Goal: Task Accomplishment & Management: Complete application form

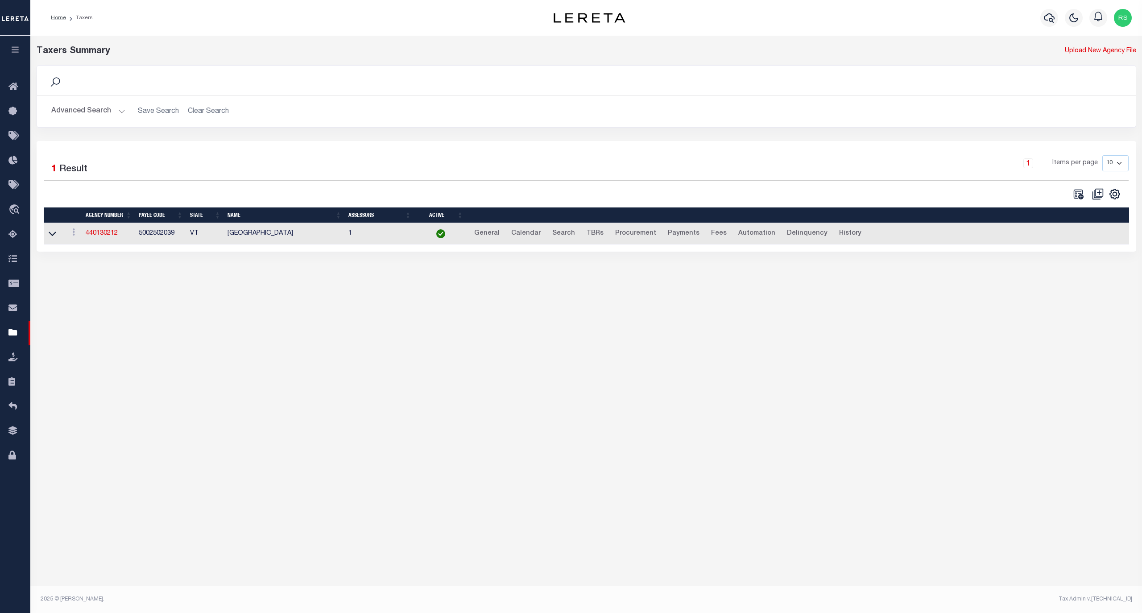
click at [84, 112] on button "Advanced Search" at bounding box center [88, 111] width 74 height 17
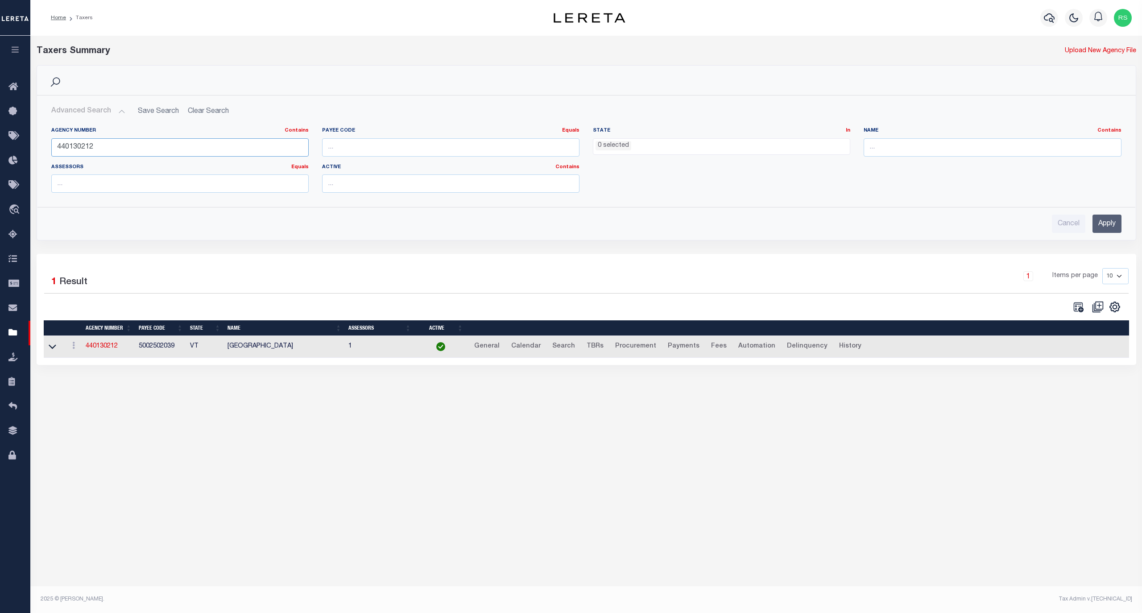
click at [88, 150] on input "440130212" at bounding box center [179, 147] width 257 height 18
paste input "200021003"
type input "200021003"
click at [1106, 223] on input "Apply" at bounding box center [1107, 224] width 29 height 18
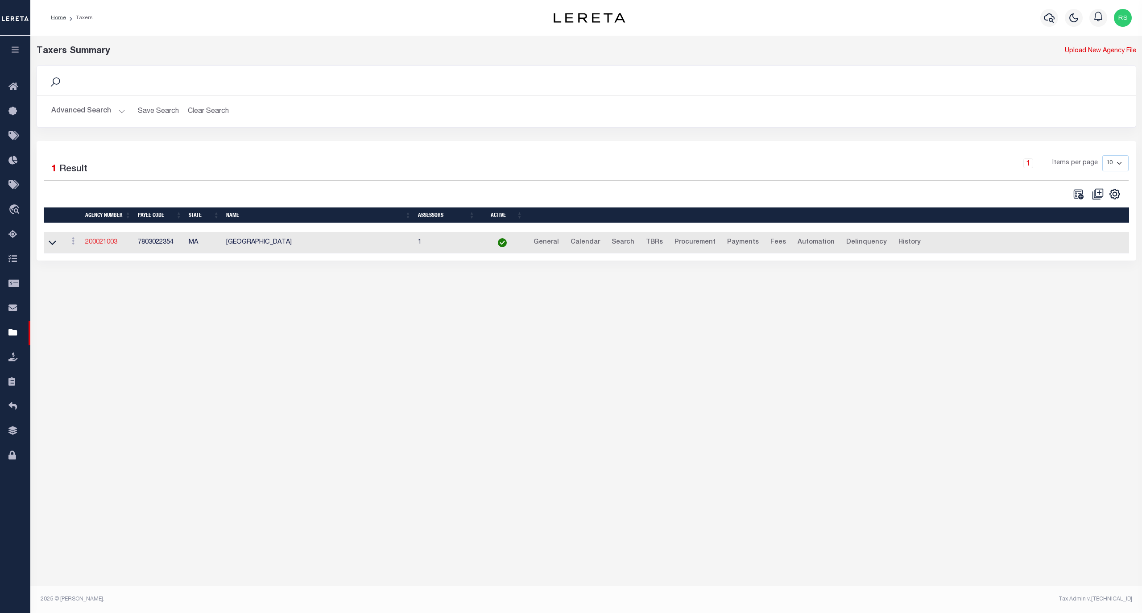
click at [106, 244] on link "200021003" at bounding box center [101, 242] width 32 height 6
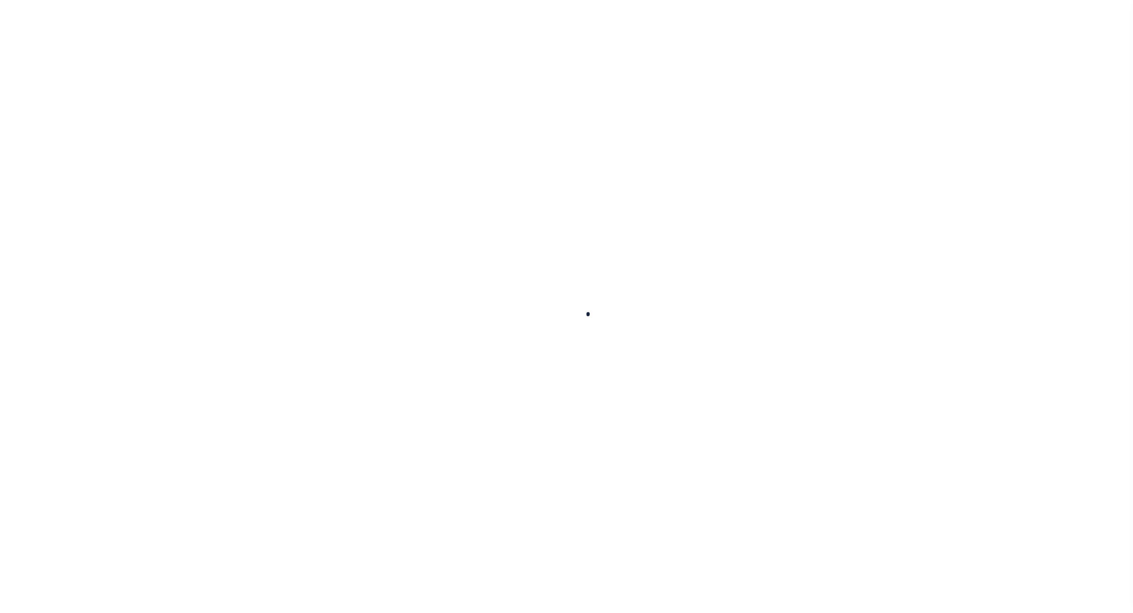
select select
checkbox input "false"
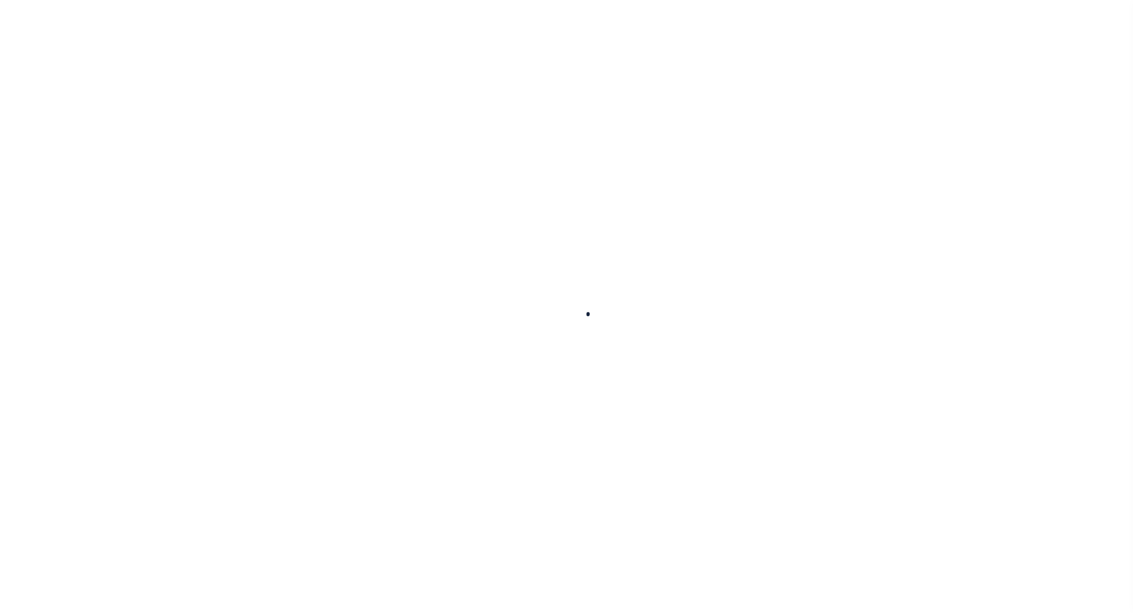
select select "1"
checkbox input "false"
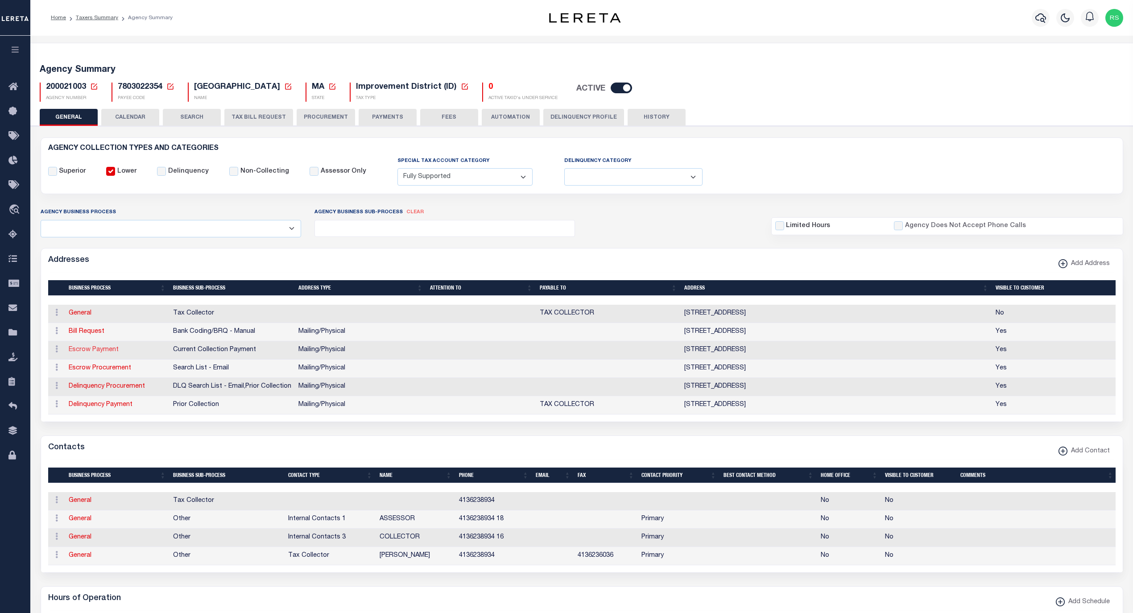
click at [115, 353] on link "Escrow Payment" at bounding box center [94, 350] width 50 height 6
select select "1"
checkbox input "false"
select select
type input "[STREET_ADDRESS]"
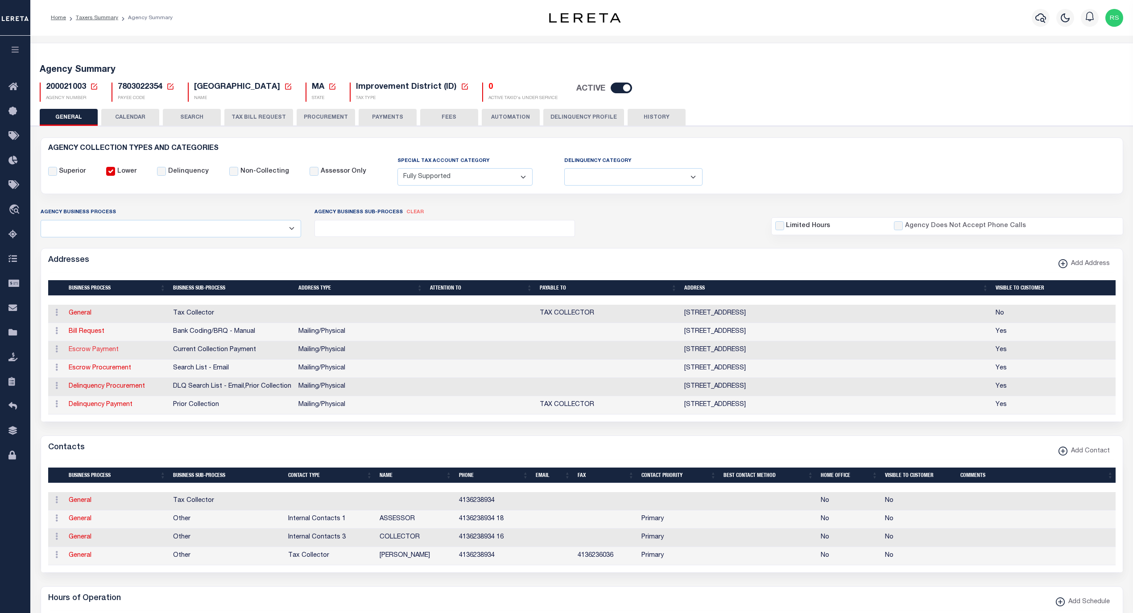
type input "BECKET"
select select "MA"
type input "01223-9404"
select select "5"
checkbox input "true"
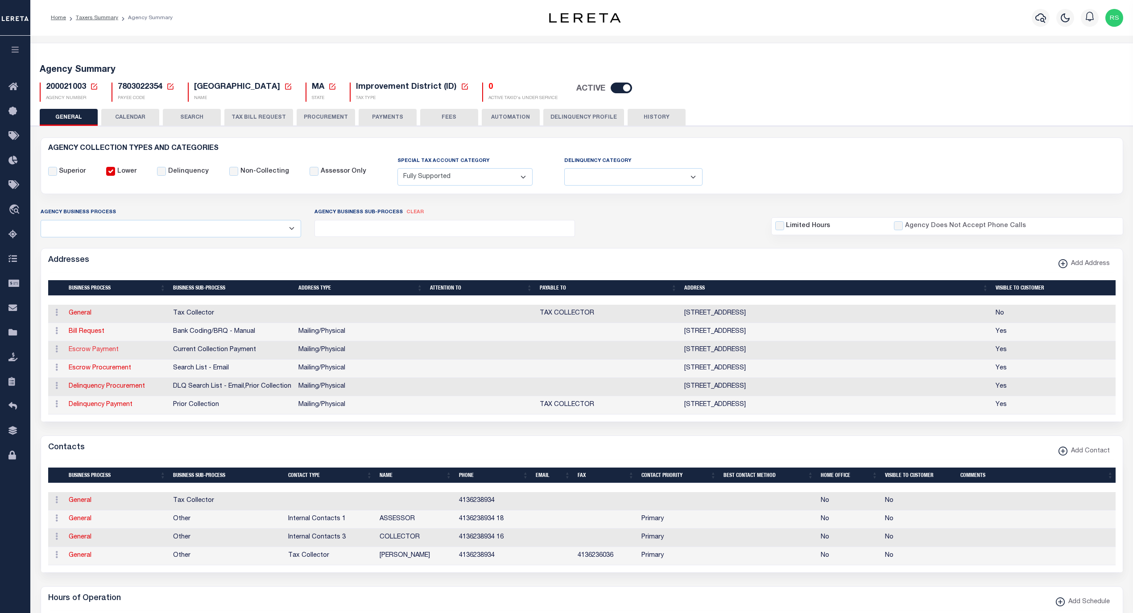
select select "3"
select select "11"
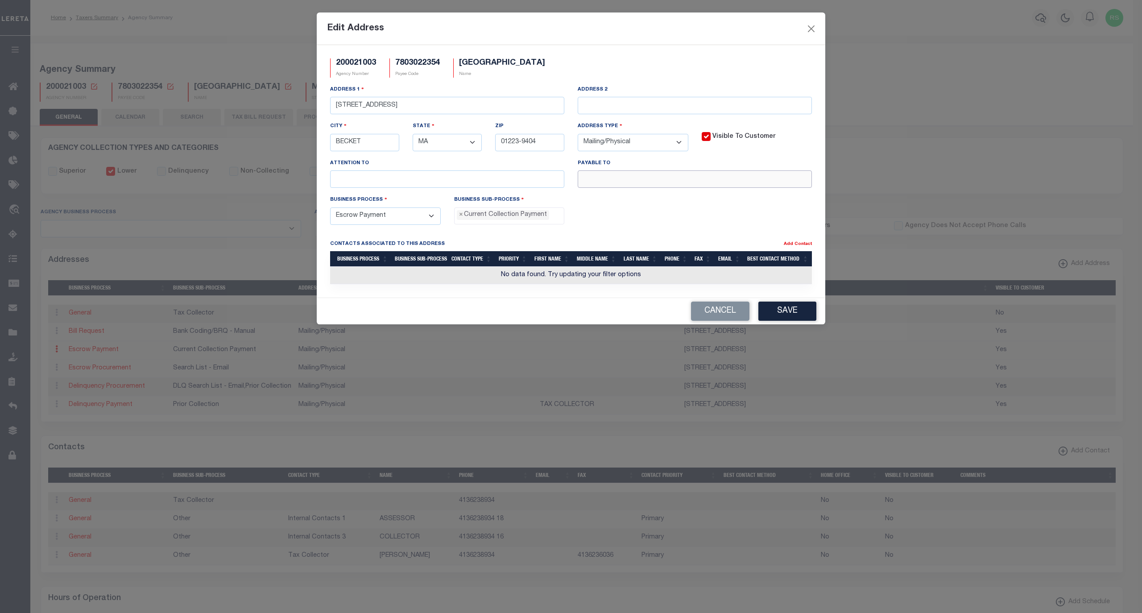
click at [623, 181] on input "text" at bounding box center [695, 178] width 234 height 17
paste input "[GEOGRAPHIC_DATA]"
click at [763, 184] on input "[GEOGRAPHIC_DATA]" at bounding box center [695, 178] width 234 height 17
paste input "TAX COLLECTOR"
type input "[GEOGRAPHIC_DATA] TAX COLLECTOR"
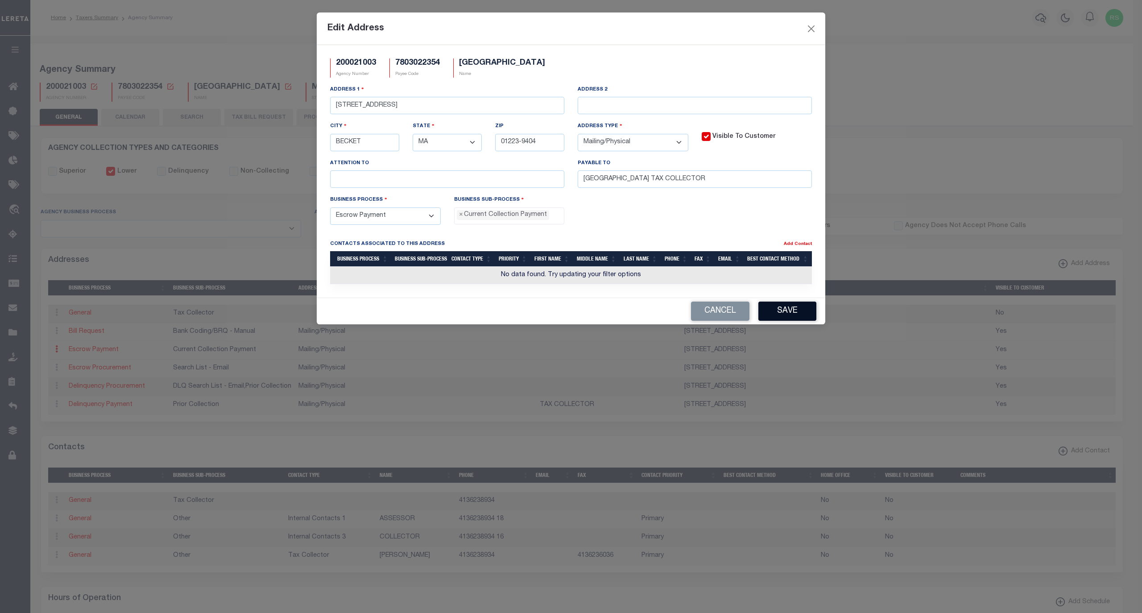
click at [770, 315] on button "Save" at bounding box center [787, 311] width 58 height 19
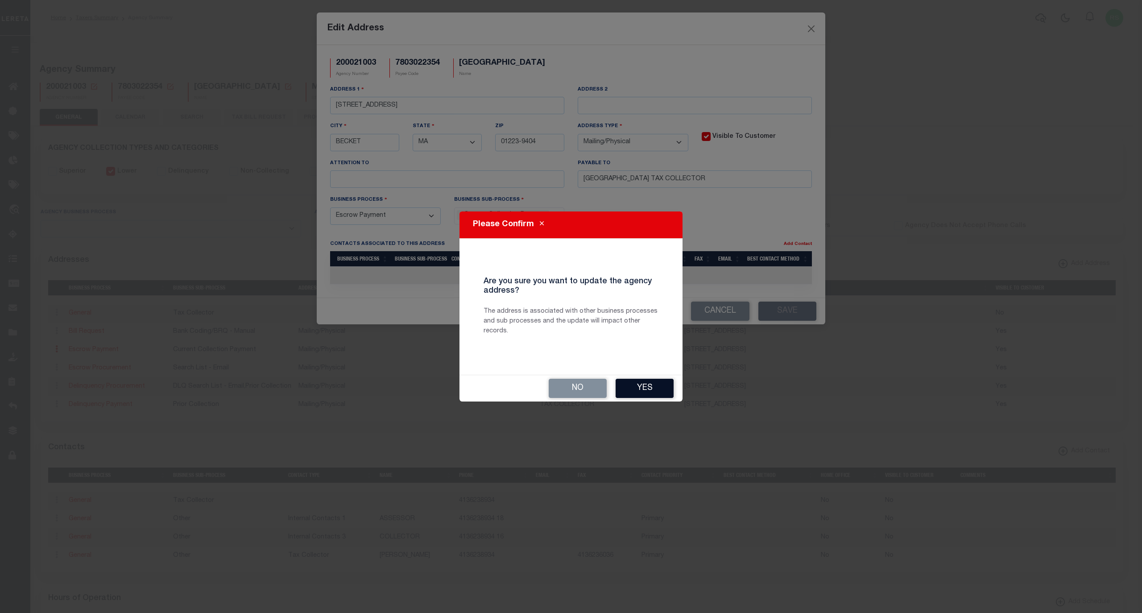
click at [648, 391] on button "Yes" at bounding box center [645, 388] width 58 height 19
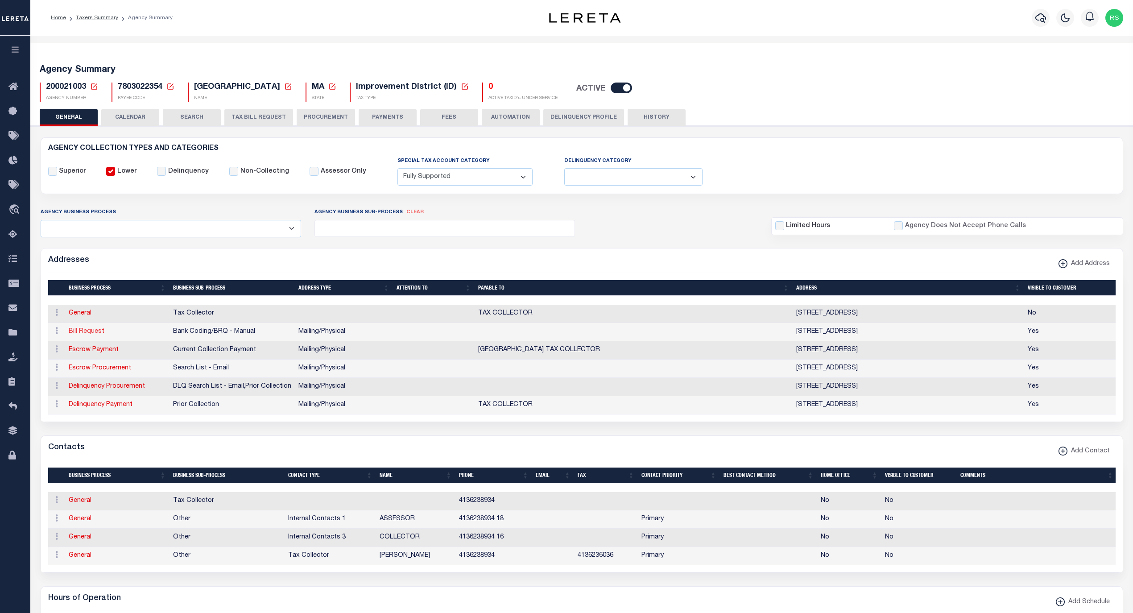
click at [94, 335] on link "Bill Request" at bounding box center [87, 331] width 36 height 6
select select
select select "1"
checkbox input "false"
select select
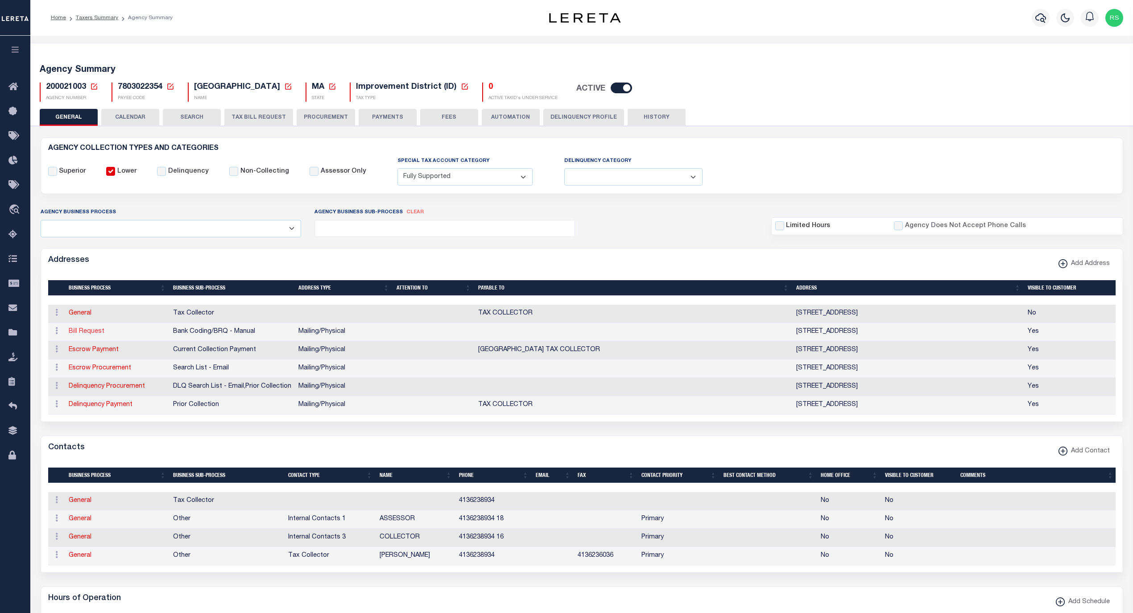
select select
type input "[STREET_ADDRESS]"
type input "BECKET"
select select "MA"
type input "01223-9404"
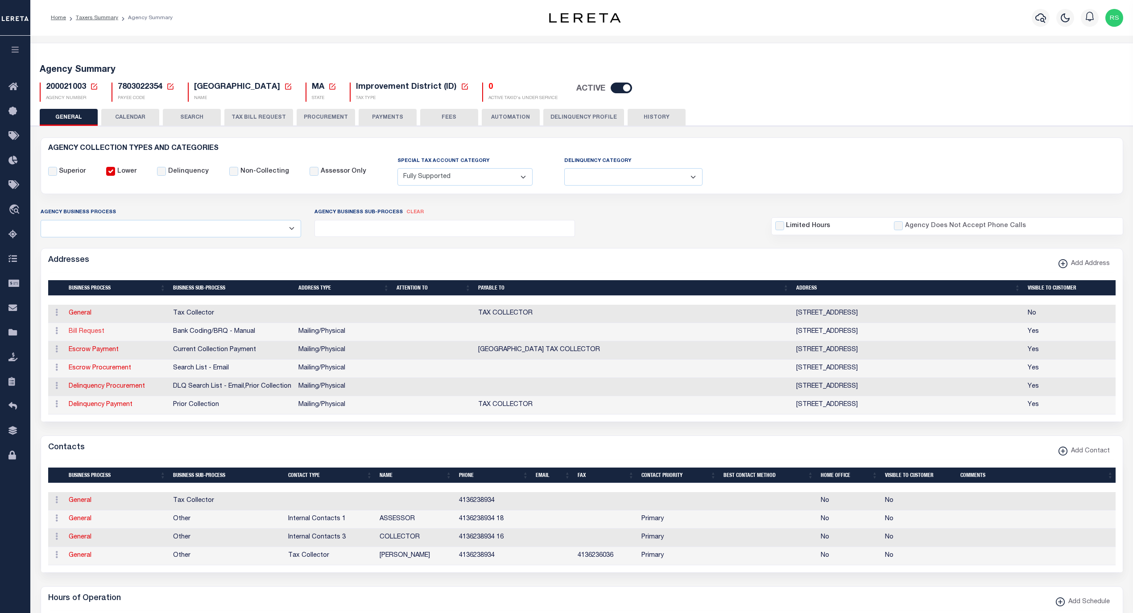
select select "5"
checkbox input "true"
select select "1"
select select "2"
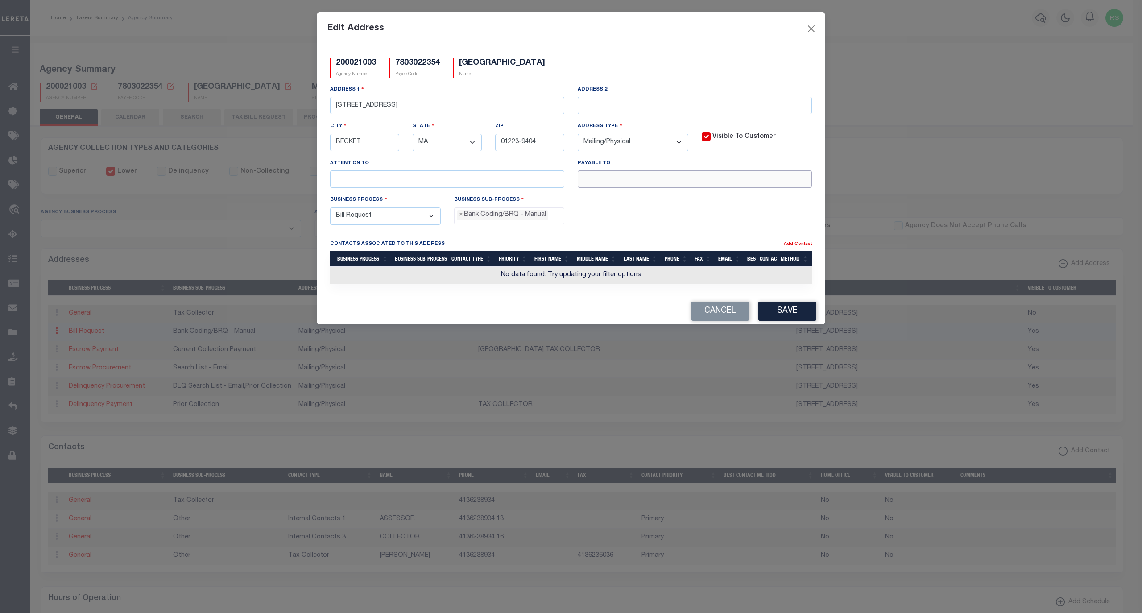
click at [630, 188] on input "text" at bounding box center [695, 178] width 234 height 17
paste input "[GEOGRAPHIC_DATA]"
click at [758, 187] on input "[GEOGRAPHIC_DATA]" at bounding box center [695, 178] width 234 height 17
paste input "TAX COLLECTOR"
type input "[GEOGRAPHIC_DATA] TAX COLLECTOR"
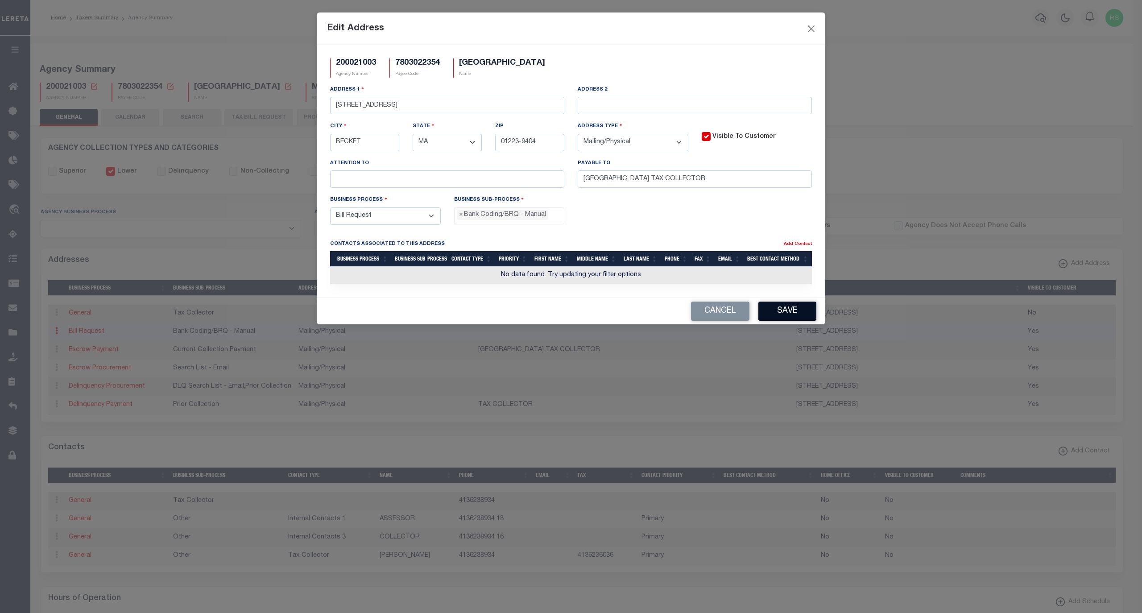
click at [787, 319] on button "Save" at bounding box center [787, 311] width 58 height 19
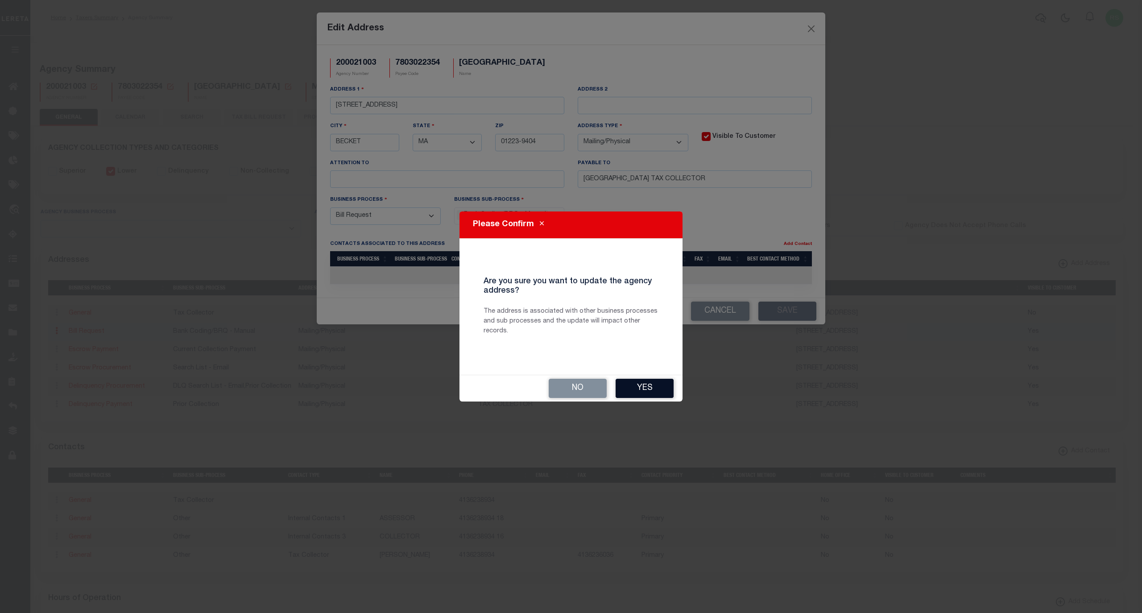
click at [650, 389] on button "Yes" at bounding box center [645, 388] width 58 height 19
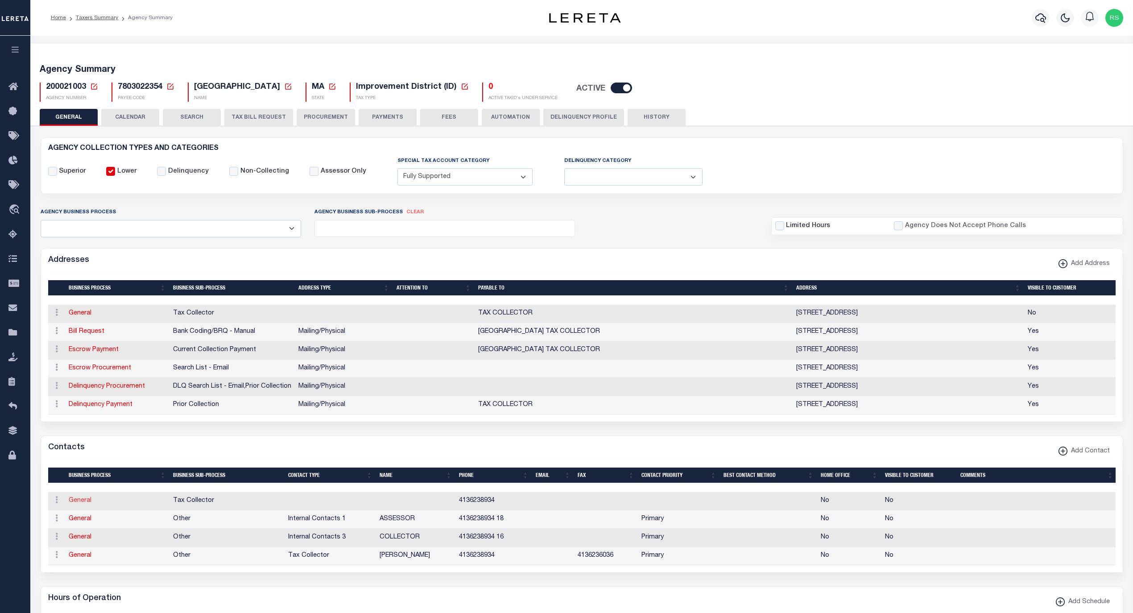
click at [77, 504] on link "General" at bounding box center [80, 500] width 23 height 6
checkbox input "false"
select select
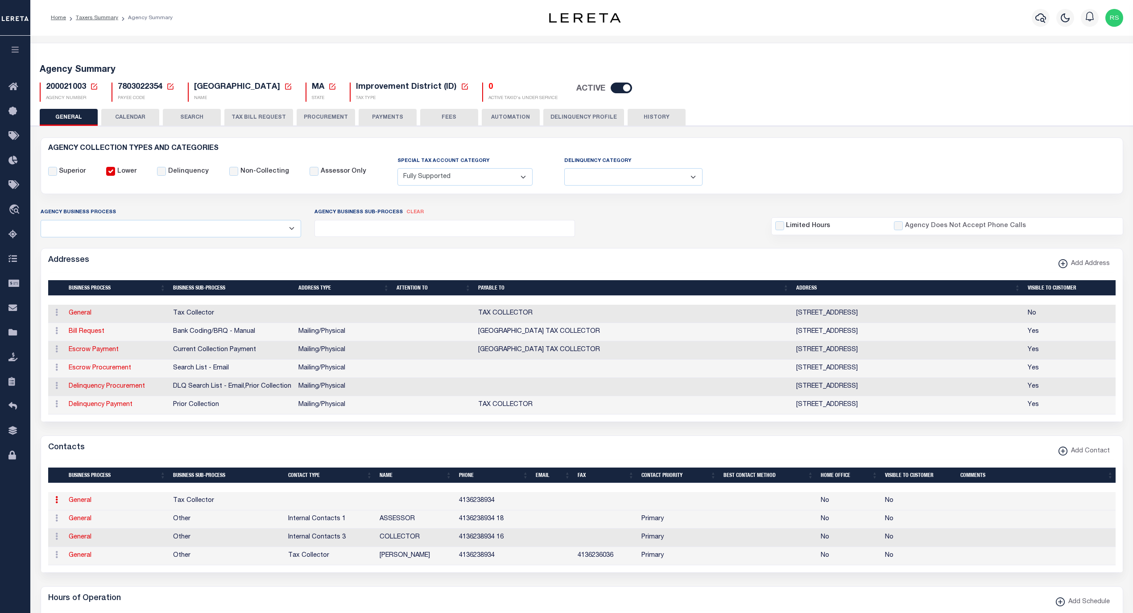
select select
type input "4136238934"
checkbox input "false"
select select "6"
select select "31"
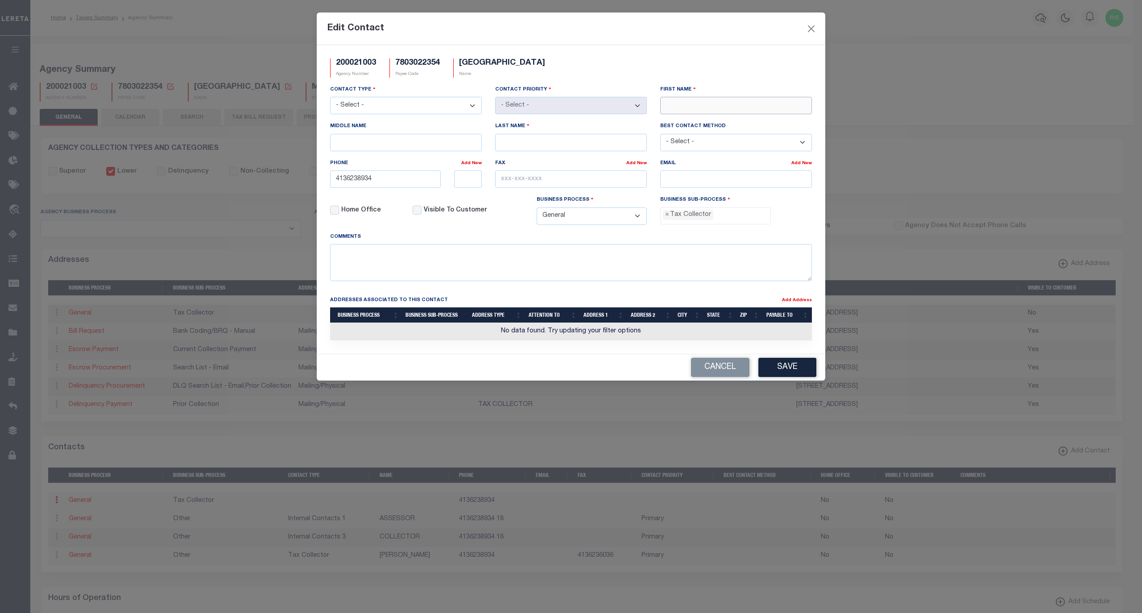
click at [736, 109] on input "First Name" at bounding box center [736, 105] width 152 height 17
paste input "[PERSON_NAME]"
type input "[PERSON_NAME]"
click at [567, 147] on input "Last Name" at bounding box center [571, 142] width 152 height 17
paste input "[PERSON_NAME]"
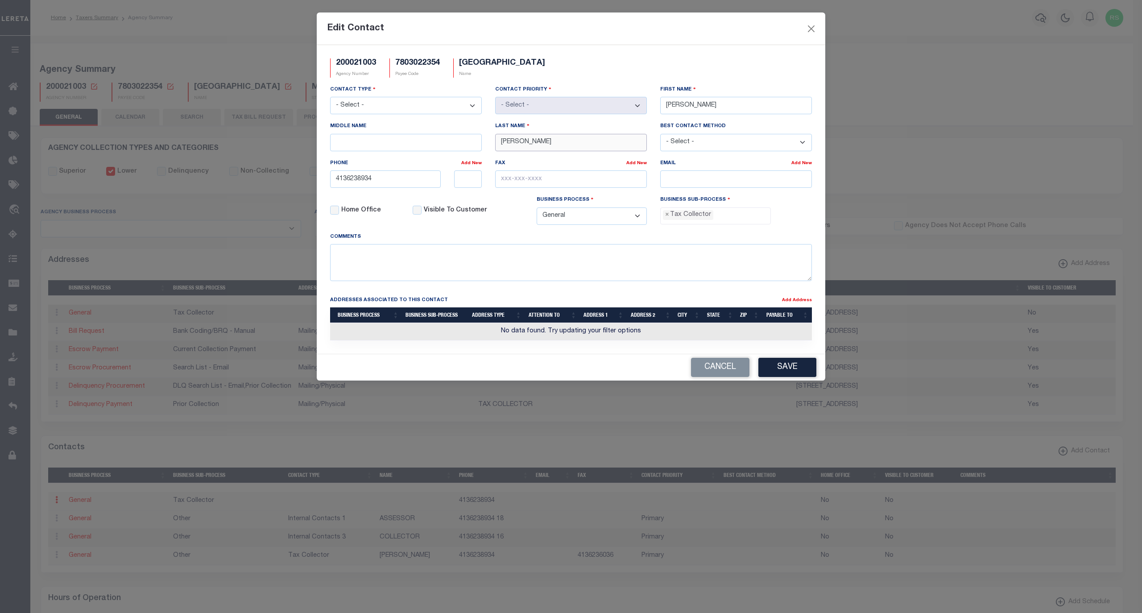
type input "[PERSON_NAME]"
drag, startPoint x: 411, startPoint y: 184, endPoint x: 323, endPoint y: 182, distance: 88.4
click at [323, 182] on div "4136238934" at bounding box center [385, 178] width 124 height 17
paste input "-623-"
type input "[PHONE_NUMBER]"
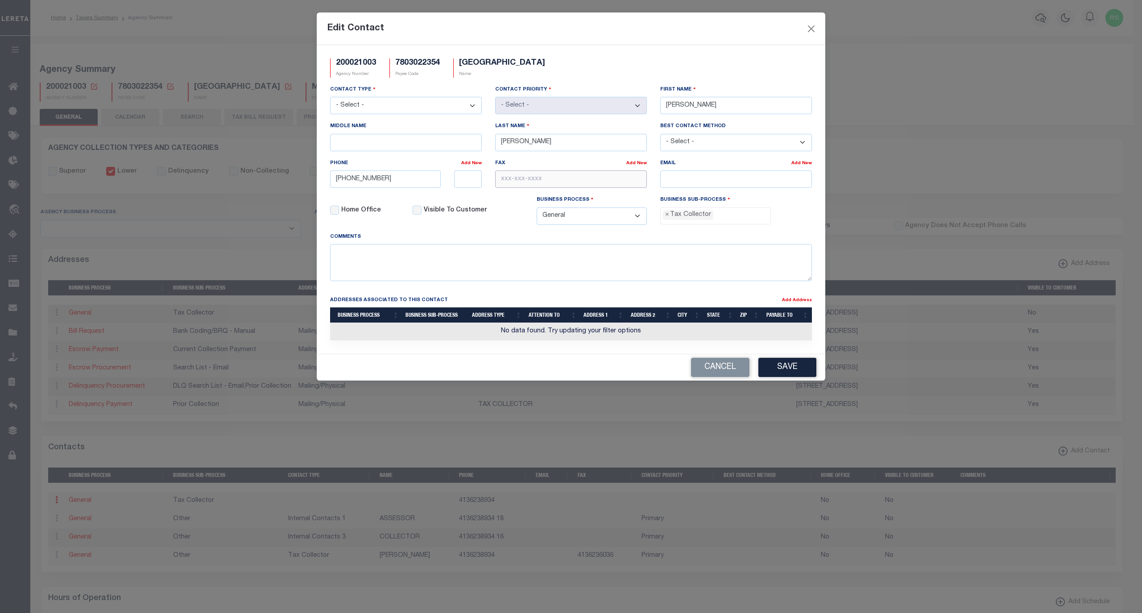
click at [590, 182] on input "text" at bounding box center [571, 178] width 152 height 17
paste input "[PHONE_NUMBER]"
type input "[PHONE_NUMBER]"
click at [471, 177] on input "text" at bounding box center [468, 178] width 28 height 17
paste input "116"
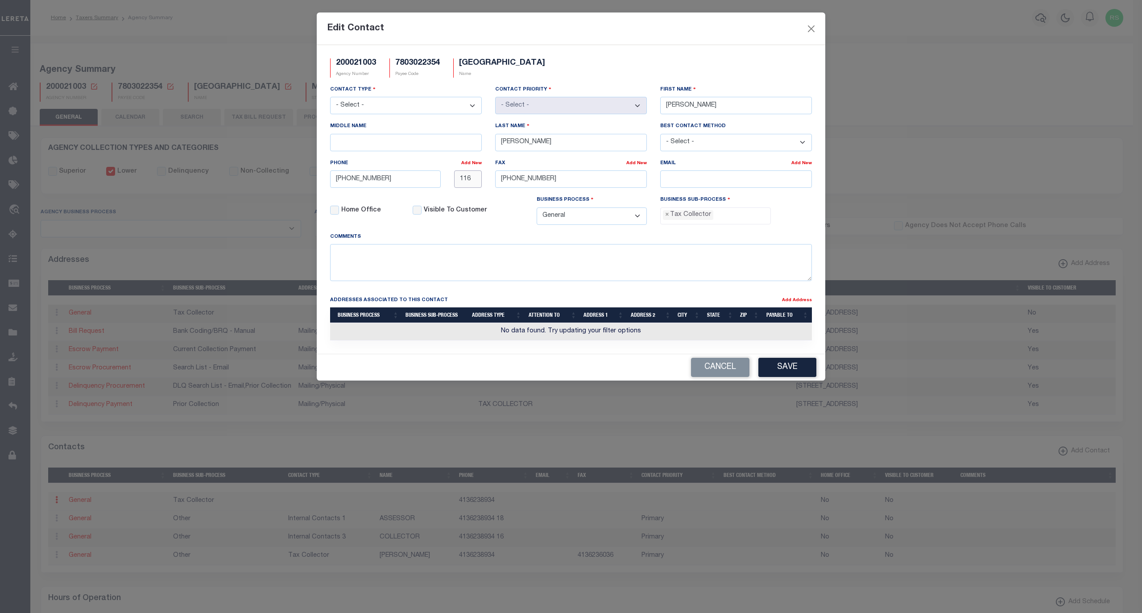
type input "116"
drag, startPoint x: 401, startPoint y: 115, endPoint x: 398, endPoint y: 111, distance: 4.6
click at [401, 114] on select "- Select - Assessor Clerk Internal Contacts 1 Internal Contacts 2 Internal Cont…" at bounding box center [406, 105] width 152 height 17
select select "2"
click at [330, 98] on select "- Select - Assessor Clerk Internal Contacts 1 Internal Contacts 2 Internal Cont…" at bounding box center [406, 105] width 152 height 17
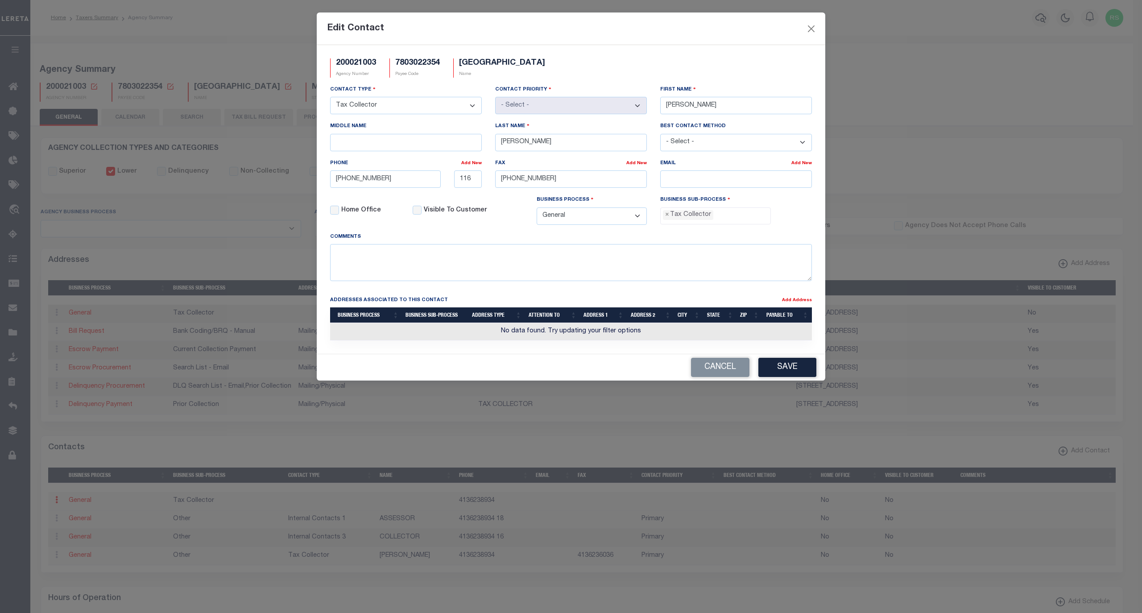
select select "1"
click at [778, 370] on button "Save" at bounding box center [787, 367] width 58 height 19
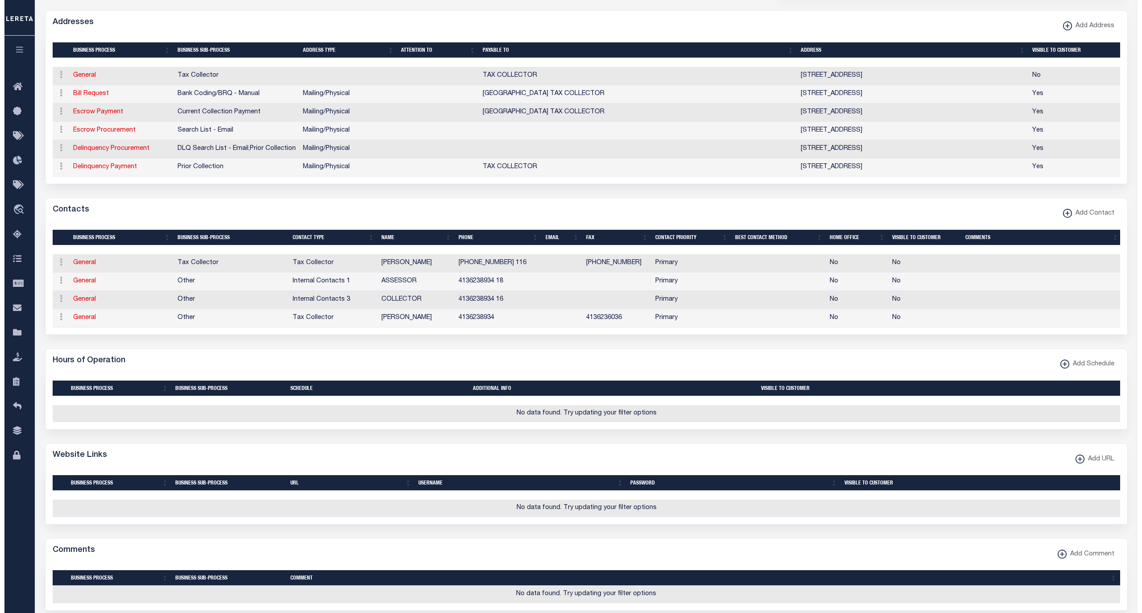
scroll to position [257, 0]
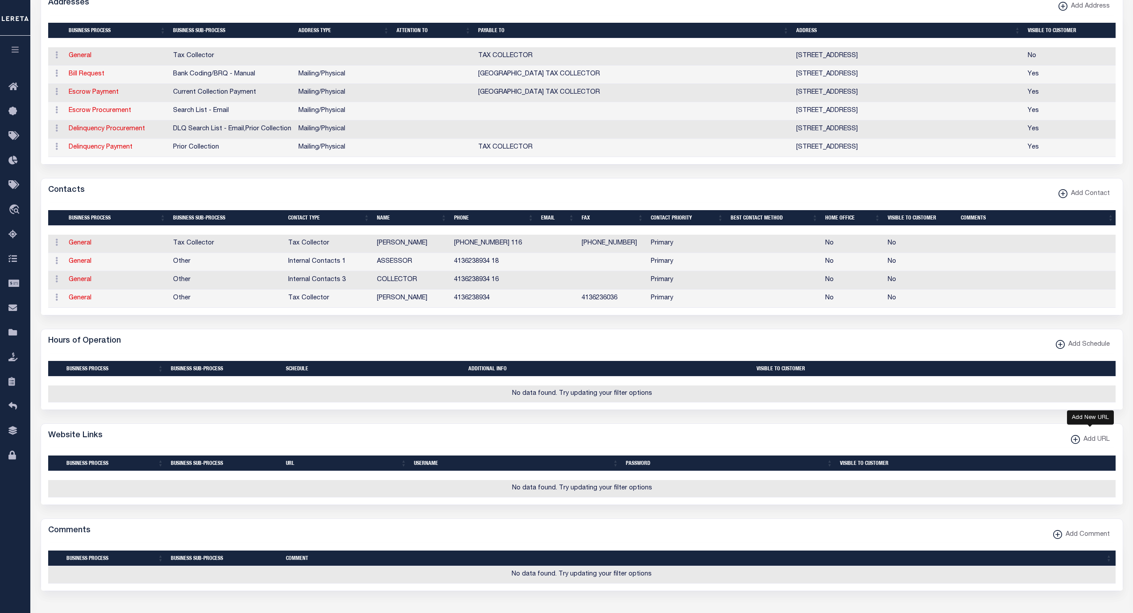
click at [1095, 445] on span "Add URL" at bounding box center [1095, 440] width 30 height 10
select select
checkbox input "true"
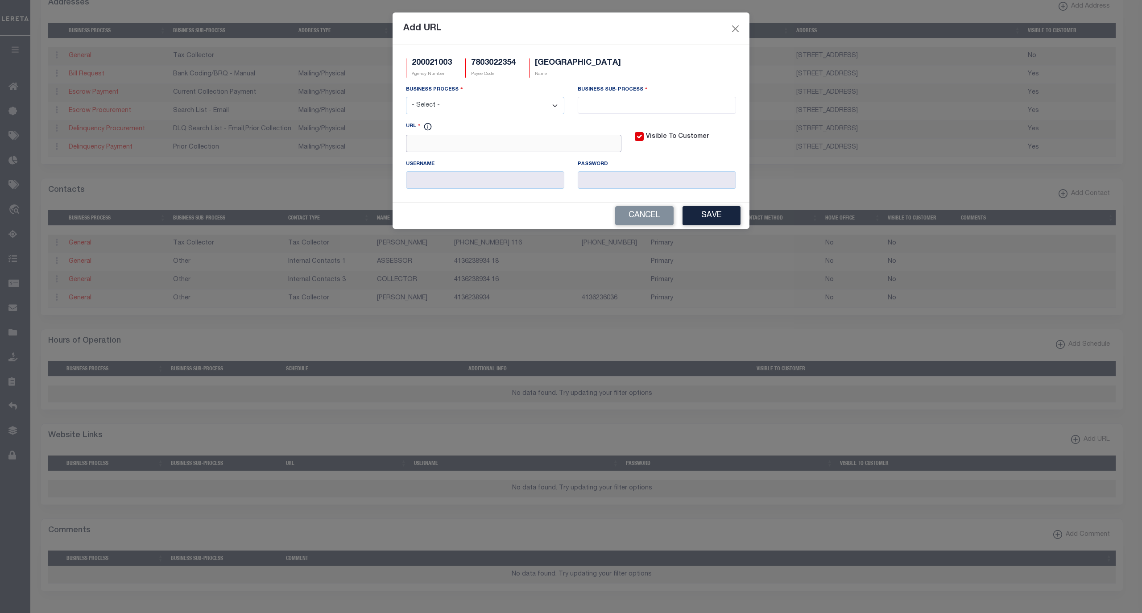
click at [514, 150] on input "URL" at bounding box center [513, 143] width 215 height 17
paste input "[URL][DOMAIN_NAME]"
type input "[URL][DOMAIN_NAME]"
click at [500, 109] on select "- Select - All Automation Bill Request Delinquency Payment Delinquency Procurem…" at bounding box center [485, 105] width 158 height 17
select select "6"
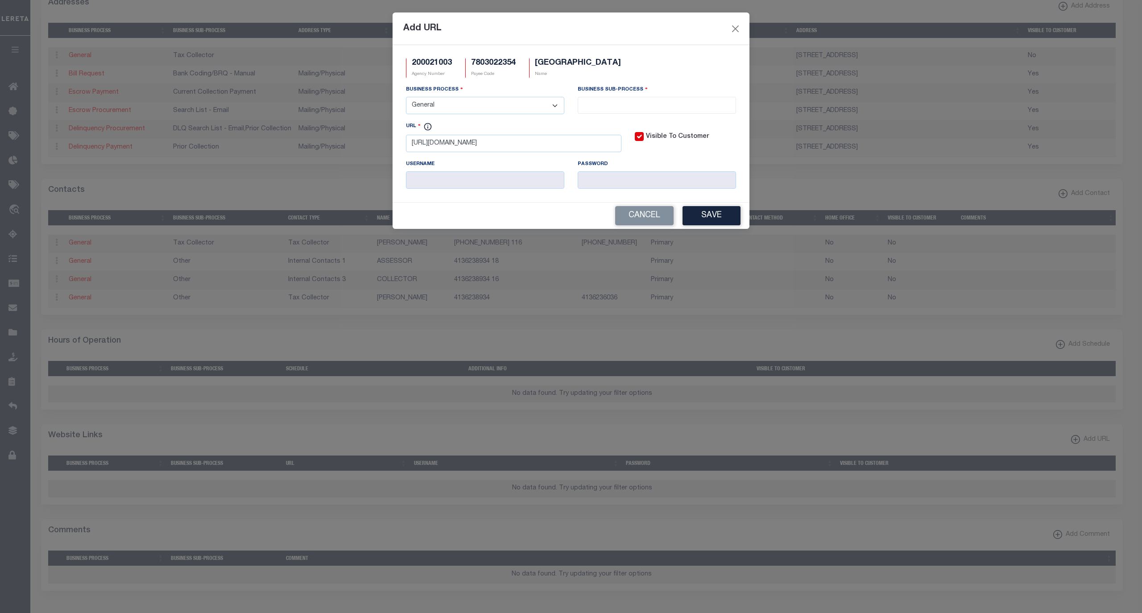
click at [406, 98] on select "- Select - All Automation Bill Request Delinquency Payment Delinquency Procurem…" at bounding box center [485, 105] width 158 height 17
click at [598, 107] on input "search" at bounding box center [656, 104] width 153 height 10
select select "39"
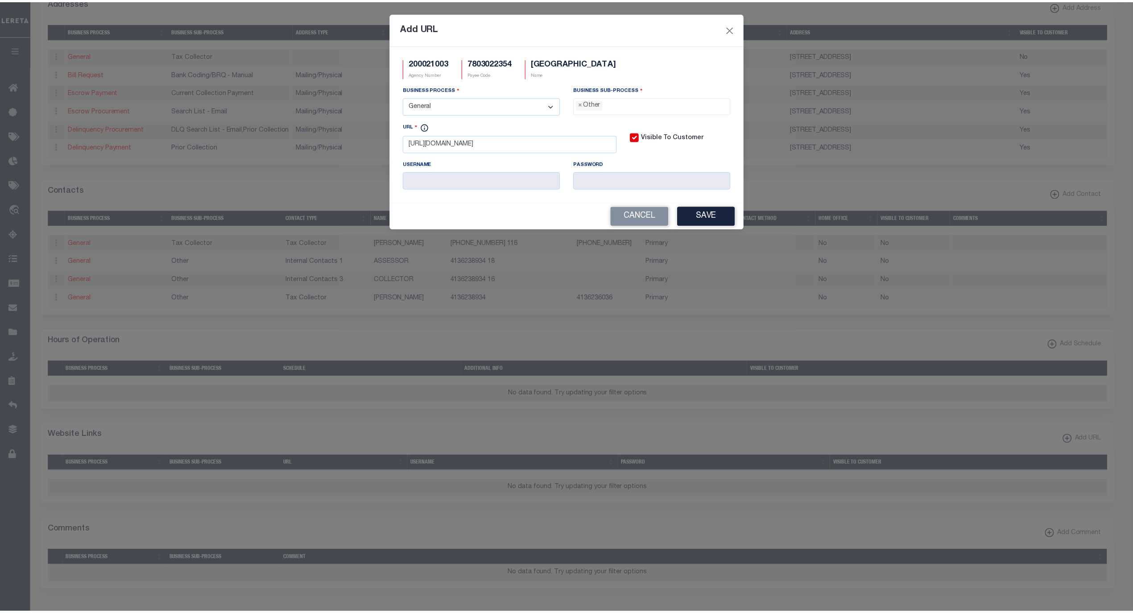
scroll to position [15, 0]
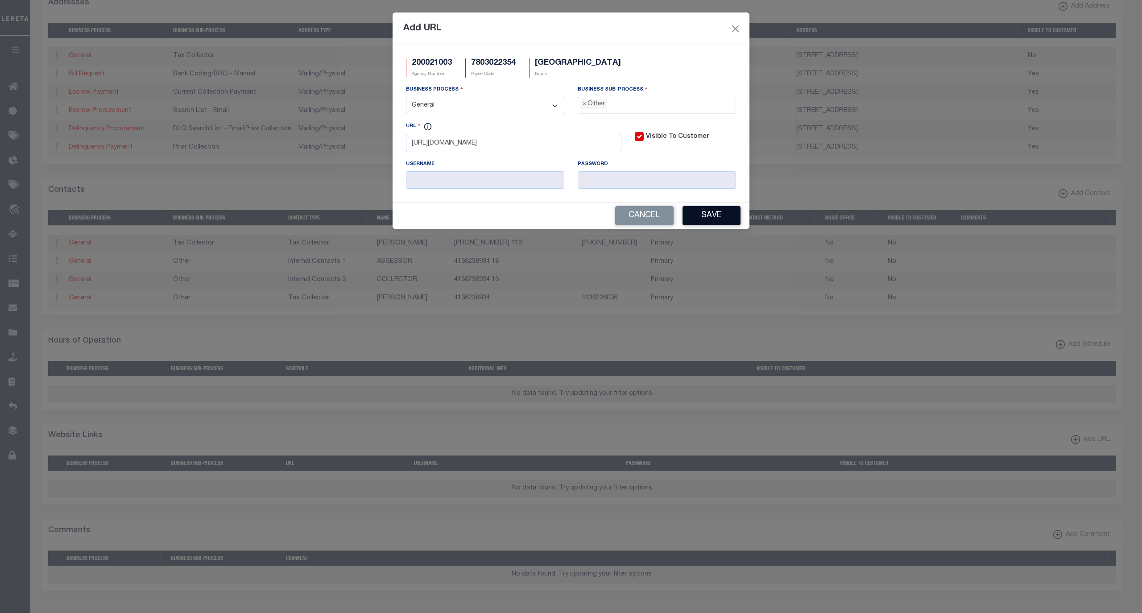
click at [712, 214] on button "Save" at bounding box center [712, 215] width 58 height 19
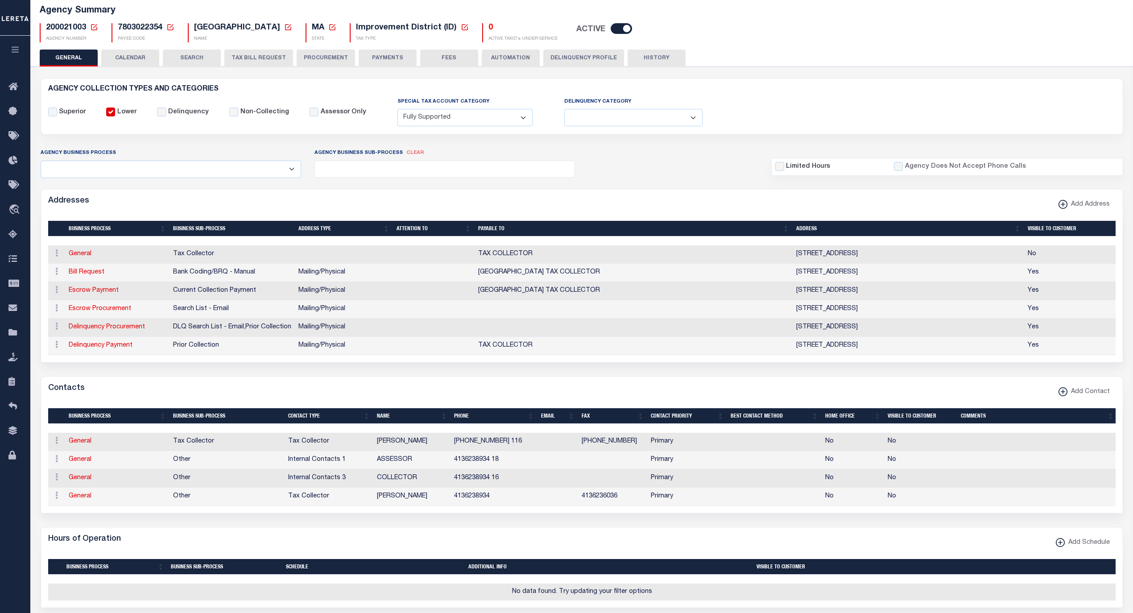
scroll to position [40, 0]
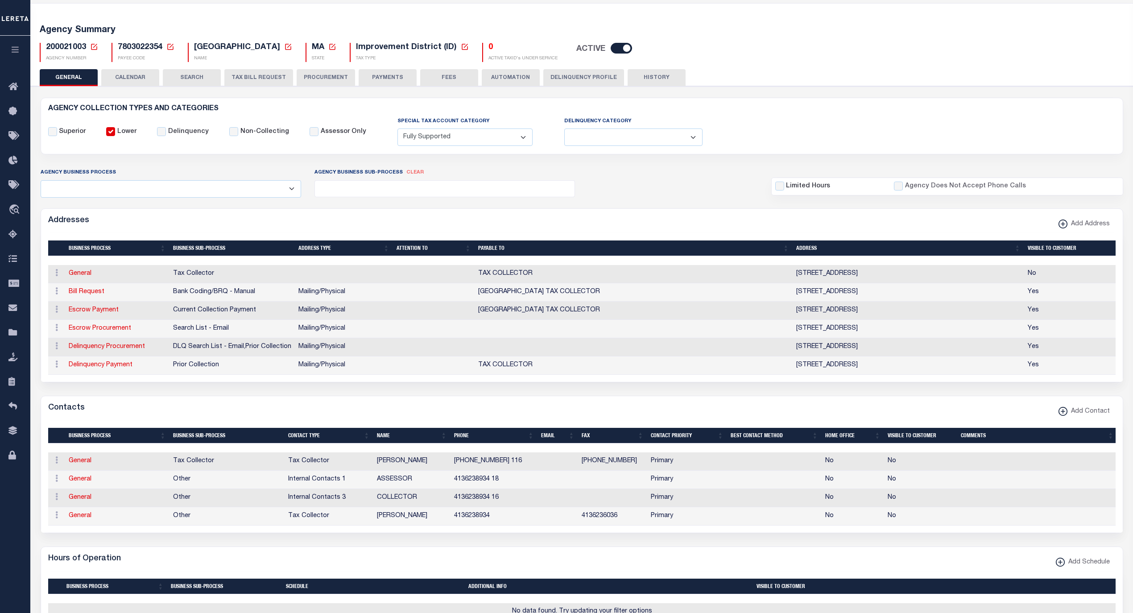
click at [400, 76] on button "PAYMENTS" at bounding box center [388, 77] width 58 height 17
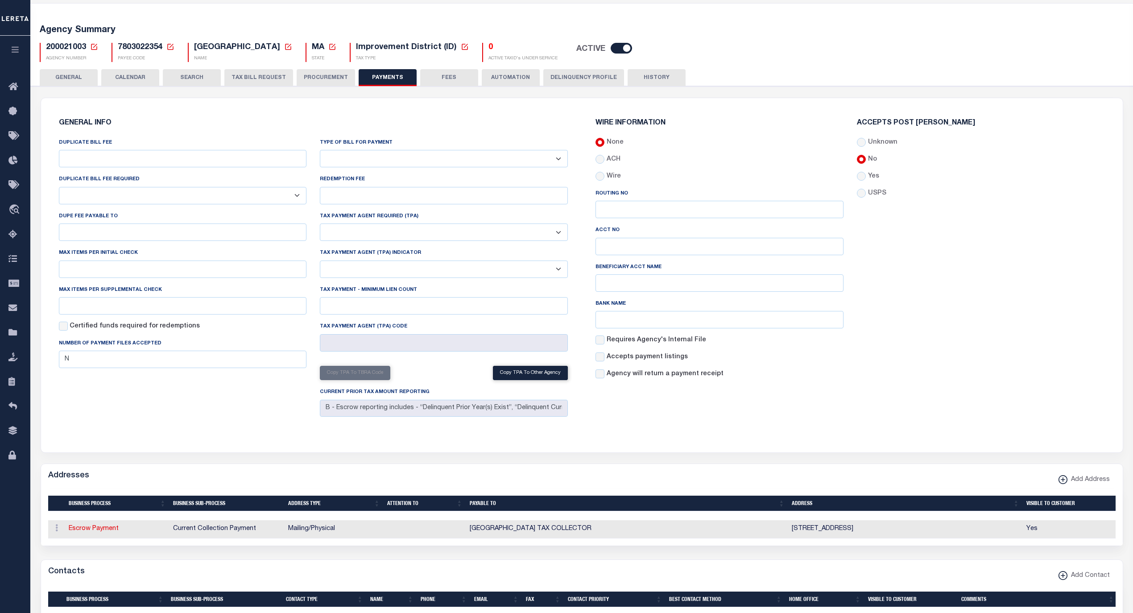
click at [443, 79] on button "FEES" at bounding box center [449, 77] width 58 height 17
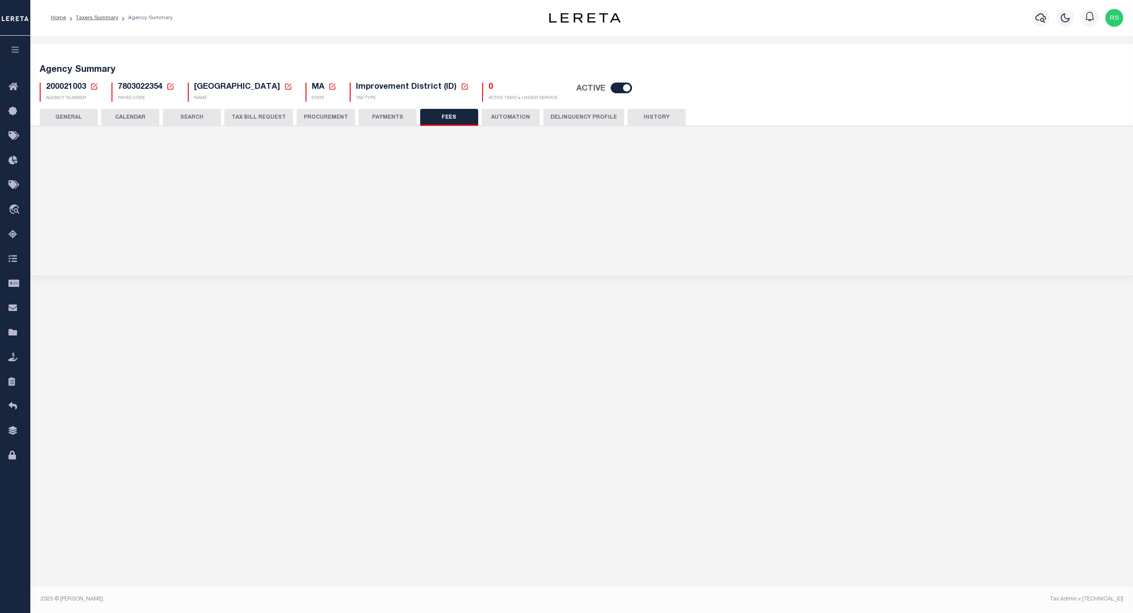
scroll to position [0, 0]
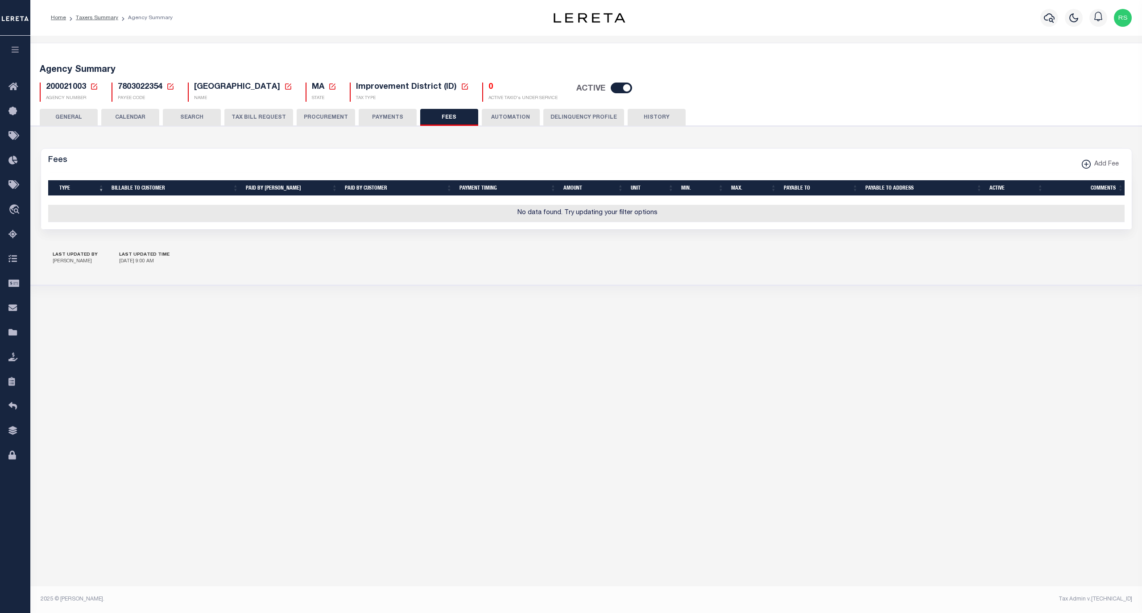
click at [1077, 163] on button "Add Fee" at bounding box center [1100, 164] width 49 height 17
select select
checkbox input "false"
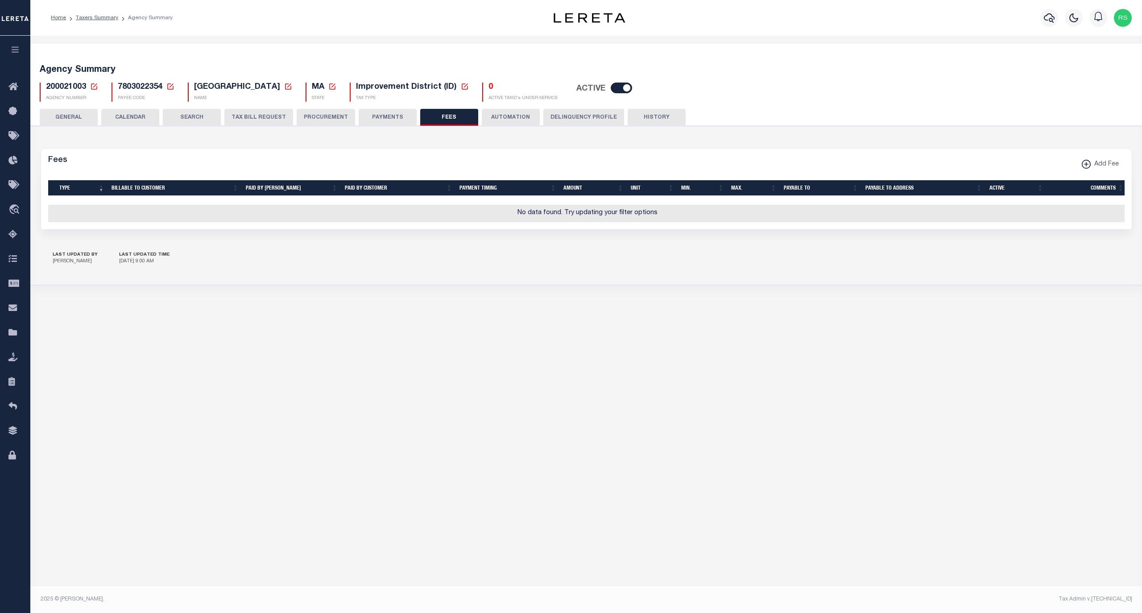
checkbox input "false"
checkbox input "true"
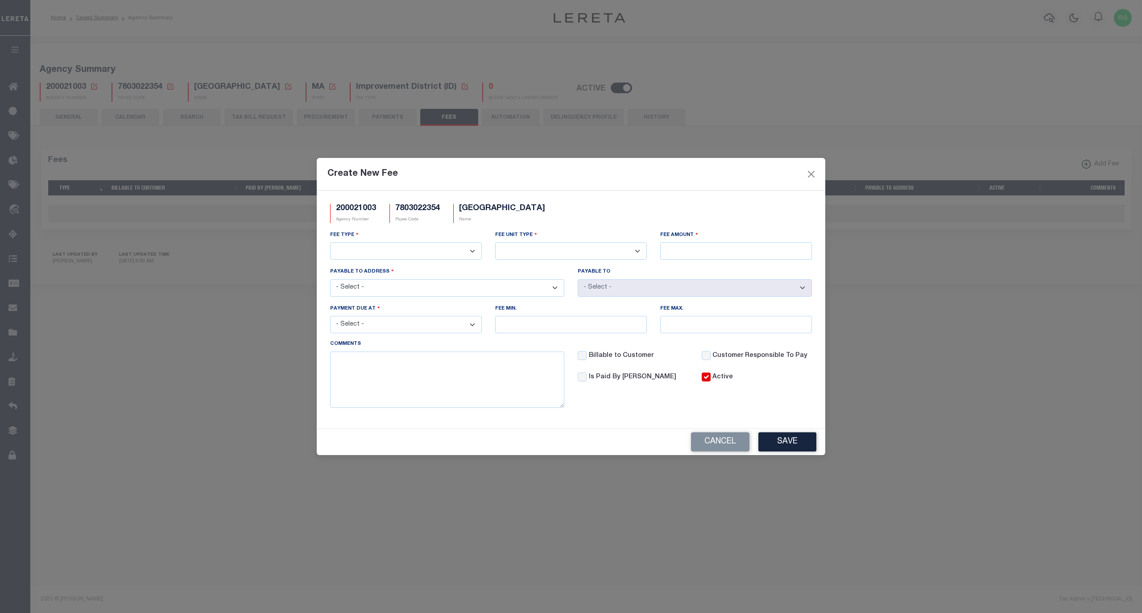
click at [429, 250] on select "3rd Party Web Extract Fee Current 3rd Party Web Extract Fee Prior Automation Fe…" at bounding box center [406, 250] width 152 height 17
select select "3"
click at [330, 242] on select "3rd Party Web Extract Fee Current 3rd Party Web Extract Fee Prior Automation Fe…" at bounding box center [406, 250] width 152 height 17
click at [564, 254] on select "Per Agency Per Agency Parcel Per B Service Parcel Per C Service Parcel Per File…" at bounding box center [571, 250] width 152 height 17
select select "7"
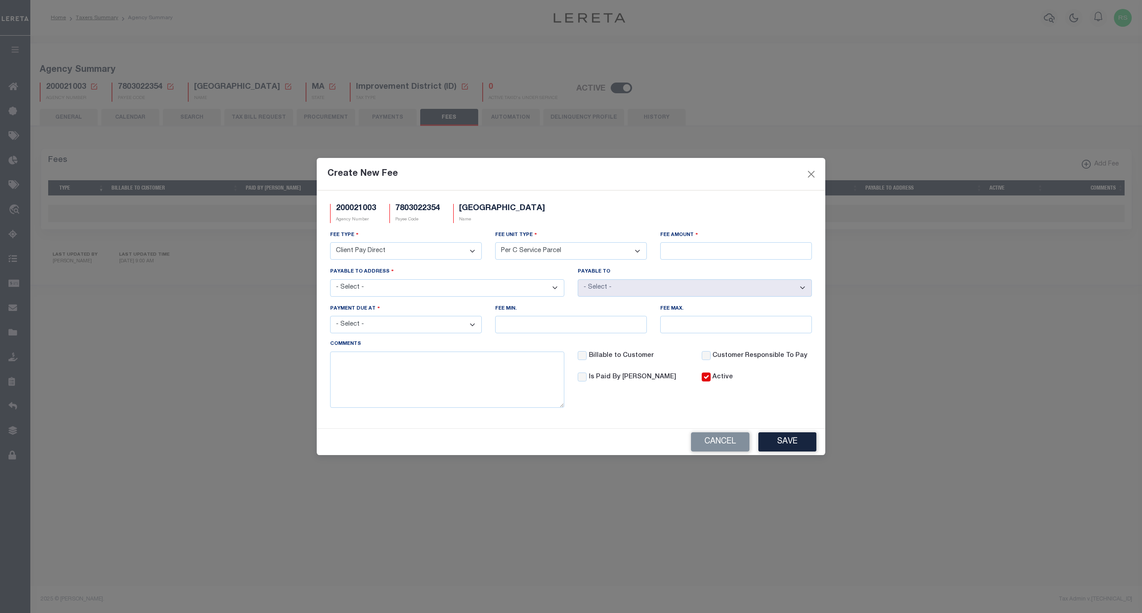
click at [495, 242] on select "Per Agency Per Agency Parcel Per B Service Parcel Per C Service Parcel Per File…" at bounding box center [571, 250] width 152 height 17
click at [680, 250] on input "Fee Amount" at bounding box center [736, 250] width 152 height 17
type input "$2.00"
click at [493, 289] on select "- Select - [STREET_ADDRESS] [STREET_ADDRESS]" at bounding box center [447, 287] width 234 height 17
select select "1267"
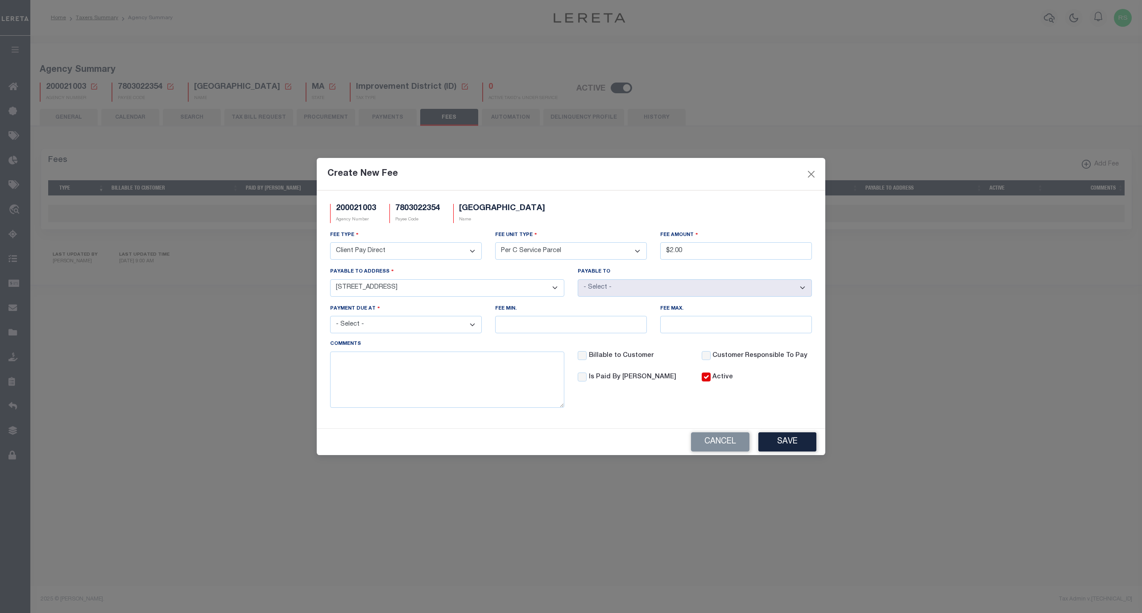
click at [330, 279] on select "- Select - [STREET_ADDRESS] [STREET_ADDRESS]" at bounding box center [447, 287] width 234 height 17
select select "1491"
click at [523, 291] on select "- Select - [STREET_ADDRESS] [STREET_ADDRESS]" at bounding box center [447, 287] width 234 height 17
select select "10660"
click at [330, 279] on select "- Select - [STREET_ADDRESS] [STREET_ADDRESS]" at bounding box center [447, 287] width 234 height 17
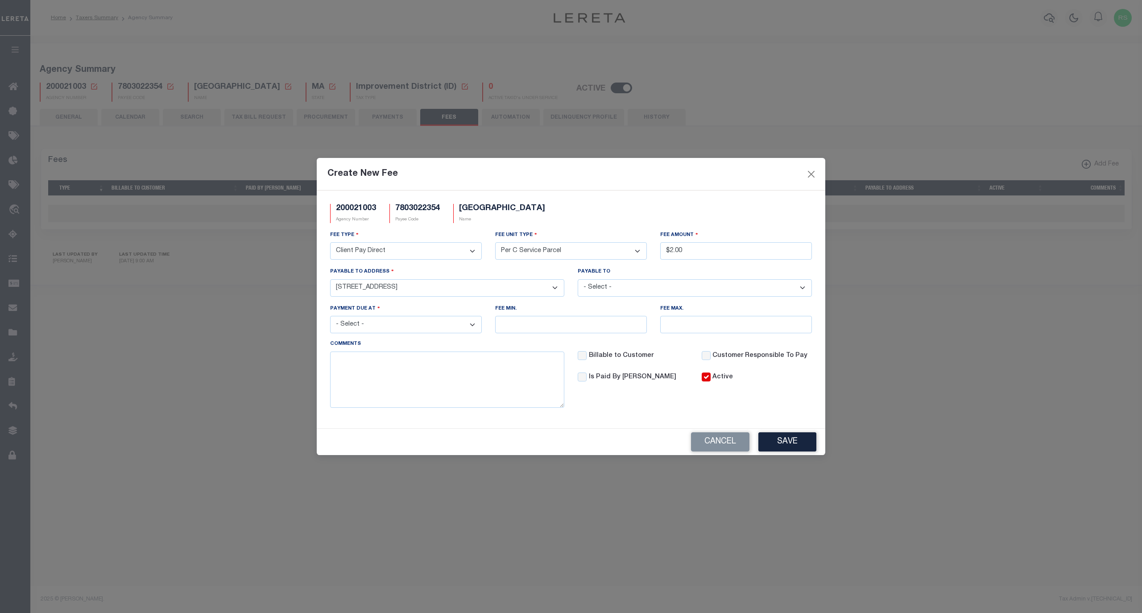
click at [613, 284] on select "- Select - [GEOGRAPHIC_DATA] TAX COLLECTOR TAX COLLECTOR" at bounding box center [695, 287] width 234 height 17
select select "18336"
click at [578, 279] on select "- Select - [GEOGRAPHIC_DATA] TAX COLLECTOR TAX COLLECTOR" at bounding box center [695, 287] width 234 height 17
click at [420, 327] on select "- Select - File download Invoice (Prepay) Invoice (Trailing) Time of payment Ti…" at bounding box center [406, 324] width 152 height 17
select select "3"
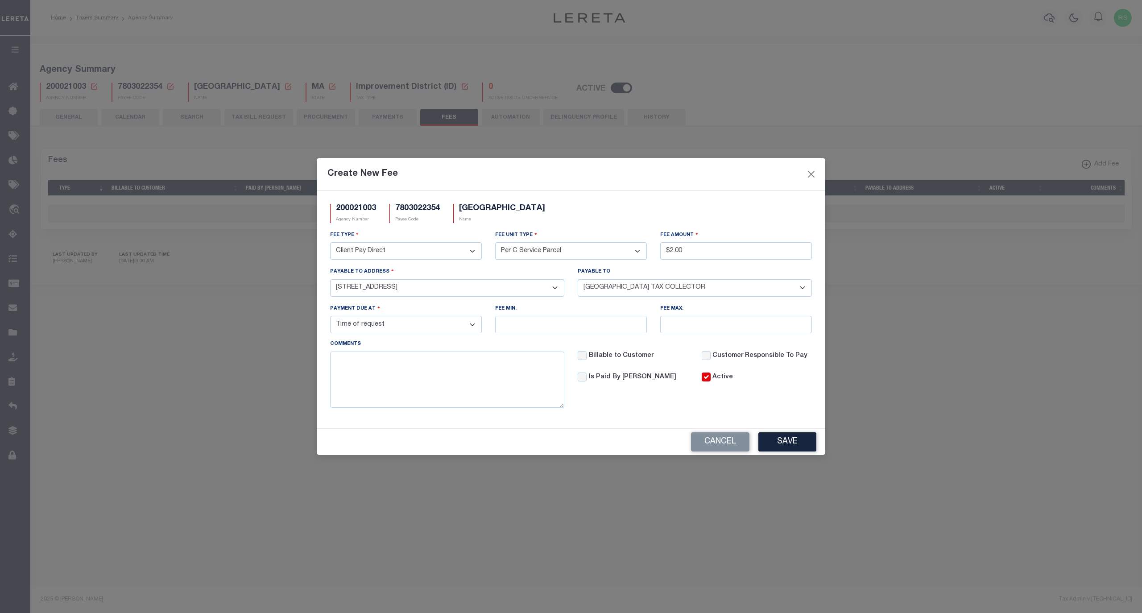
click at [330, 318] on select "- Select - File download Invoice (Prepay) Invoice (Trailing) Time of payment Ti…" at bounding box center [406, 324] width 152 height 17
click at [487, 384] on textarea at bounding box center [447, 380] width 234 height 56
paste textarea "LOOKUP VIA WEBSITE. IF DIRECT REQUEST, $2 DBF"
type textarea "LOOKUP VIA WEBSITE. IF DIRECT REQUEST, $2 DBF"
click at [788, 444] on button "Save" at bounding box center [787, 441] width 58 height 19
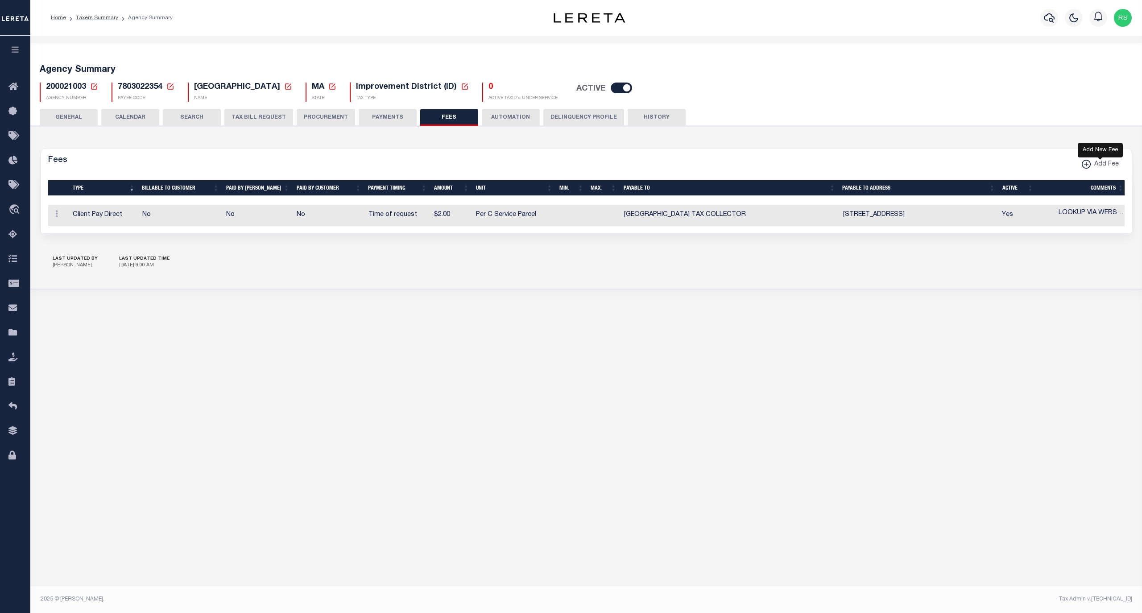
click at [1085, 166] on xmlns\ "button" at bounding box center [1086, 164] width 9 height 9
select select
checkbox input "false"
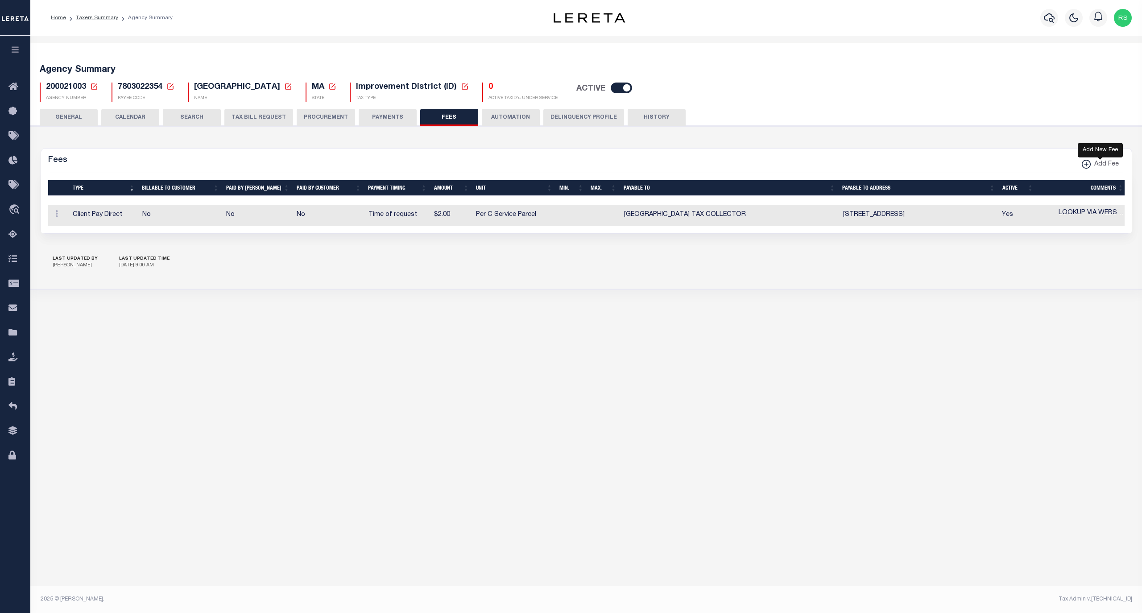
checkbox input "false"
checkbox input "true"
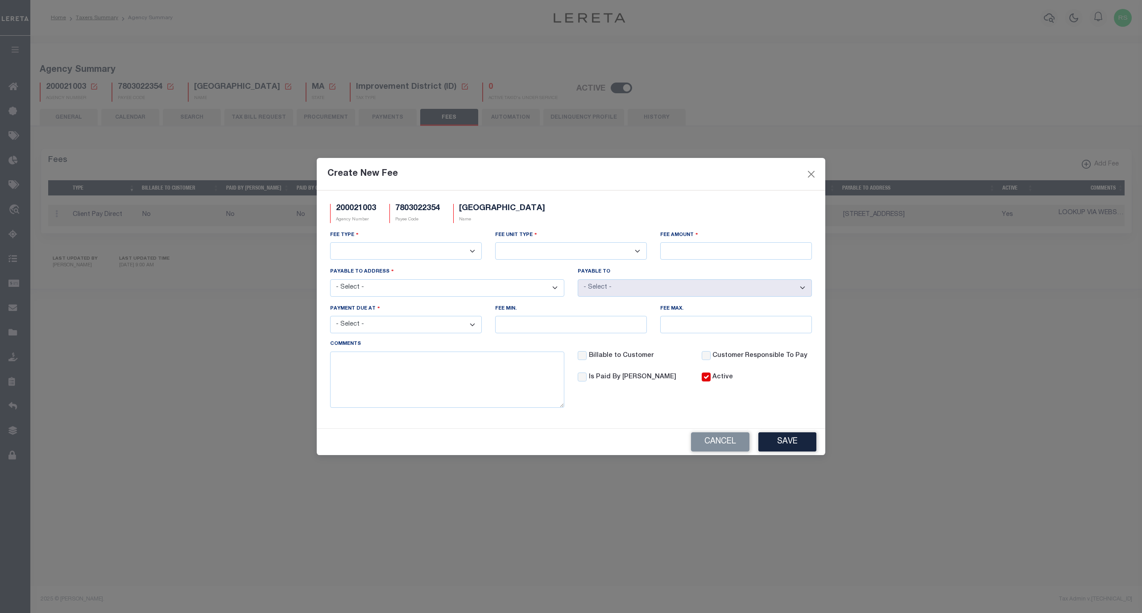
click at [454, 255] on select "3rd Party Web Extract Fee Current 3rd Party Web Extract Fee Prior Automation Fe…" at bounding box center [406, 250] width 152 height 17
click at [541, 451] on div "Cancel Save" at bounding box center [571, 442] width 509 height 26
click at [736, 445] on button "Cancel" at bounding box center [720, 441] width 58 height 19
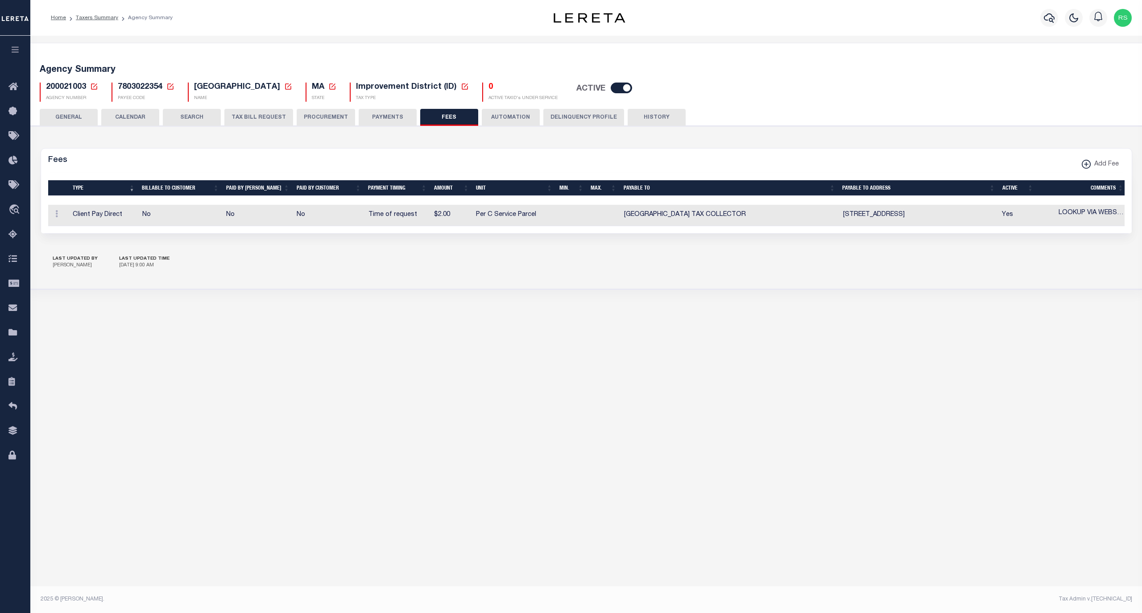
click at [374, 117] on button "PAYMENTS" at bounding box center [388, 117] width 58 height 17
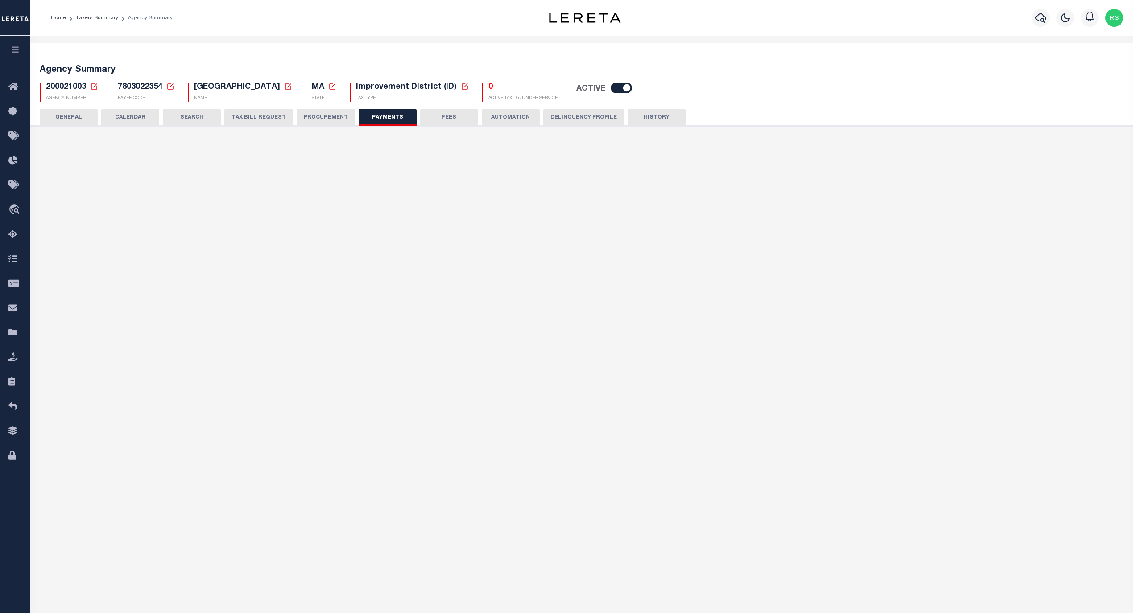
click at [75, 118] on button "GENERAL" at bounding box center [69, 117] width 58 height 17
